Goal: Information Seeking & Learning: Learn about a topic

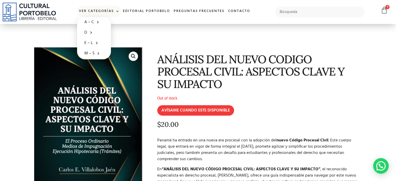
click at [101, 12] on link "Ver Categorías" at bounding box center [99, 11] width 44 height 11
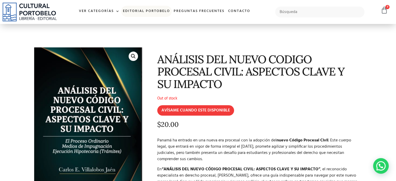
click at [127, 9] on link "Editorial Portobelo" at bounding box center [146, 11] width 51 height 11
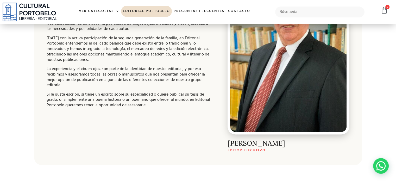
scroll to position [184, 0]
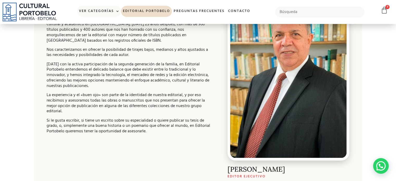
click at [113, 13] on link "Ver Categorías" at bounding box center [99, 11] width 44 height 11
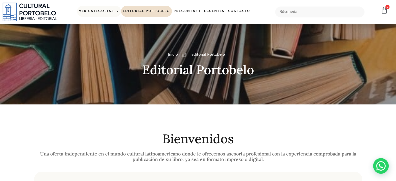
click at [112, 9] on link "Ver Categorías" at bounding box center [99, 11] width 44 height 11
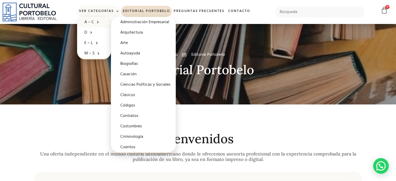
click at [86, 21] on link "A – C" at bounding box center [94, 22] width 34 height 10
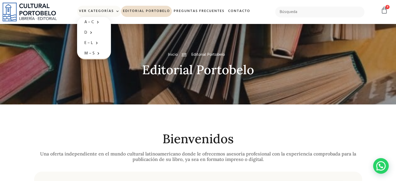
click at [93, 12] on link "Ver Categorías" at bounding box center [99, 11] width 44 height 11
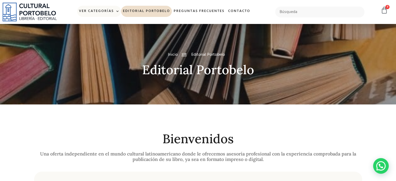
click at [93, 12] on link "Ver Categorías" at bounding box center [99, 11] width 44 height 11
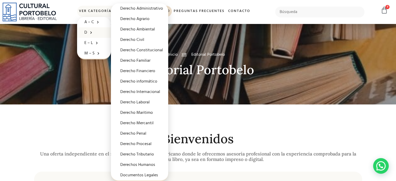
click at [89, 31] on span at bounding box center [89, 32] width 5 height 8
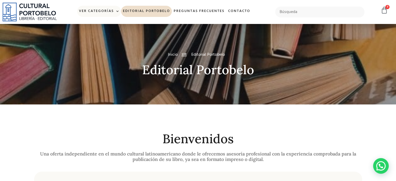
click at [95, 11] on link "Ver Categorías" at bounding box center [99, 11] width 44 height 11
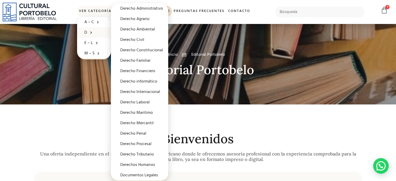
click at [87, 30] on span at bounding box center [89, 32] width 5 height 8
click at [134, 49] on link "Derecho Constitucional" at bounding box center [139, 50] width 57 height 10
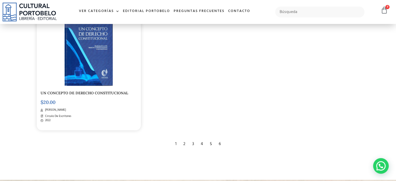
scroll to position [882, 0]
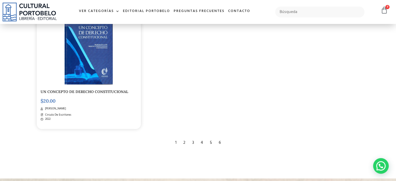
click at [221, 137] on div "6" at bounding box center [219, 142] width 7 height 11
click at [219, 141] on div "6" at bounding box center [219, 142] width 7 height 11
click at [219, 138] on div "6" at bounding box center [219, 142] width 7 height 11
click at [185, 138] on div "2" at bounding box center [184, 142] width 7 height 11
